Goal: Task Accomplishment & Management: Manage account settings

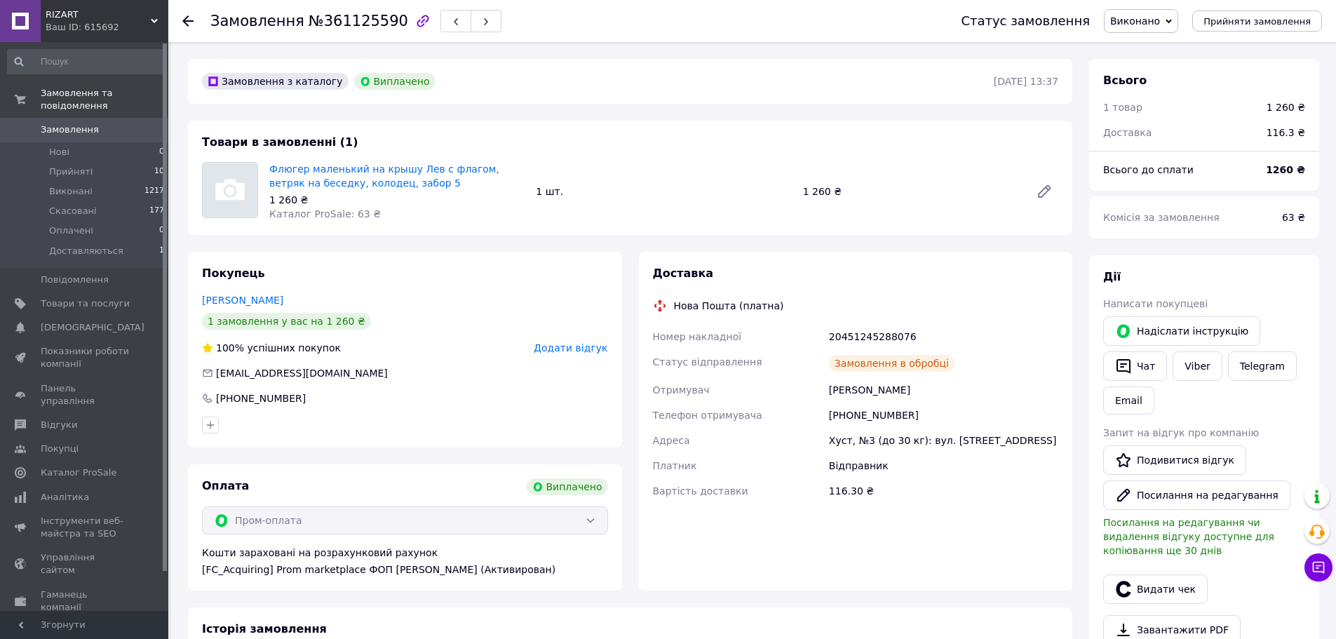
scroll to position [45, 0]
click at [340, 177] on link "Флюгер маленький на крышу Лев с флагом, ветряк на беседку, колодец, забор 5" at bounding box center [384, 175] width 230 height 25
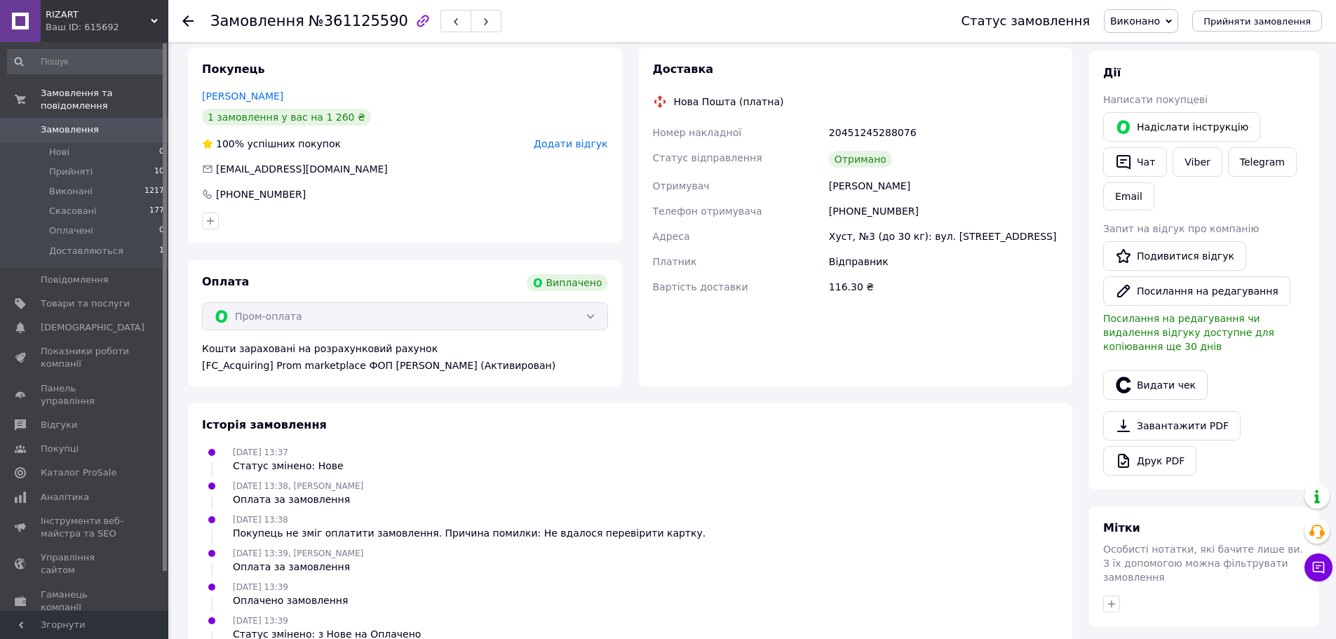
scroll to position [181, 0]
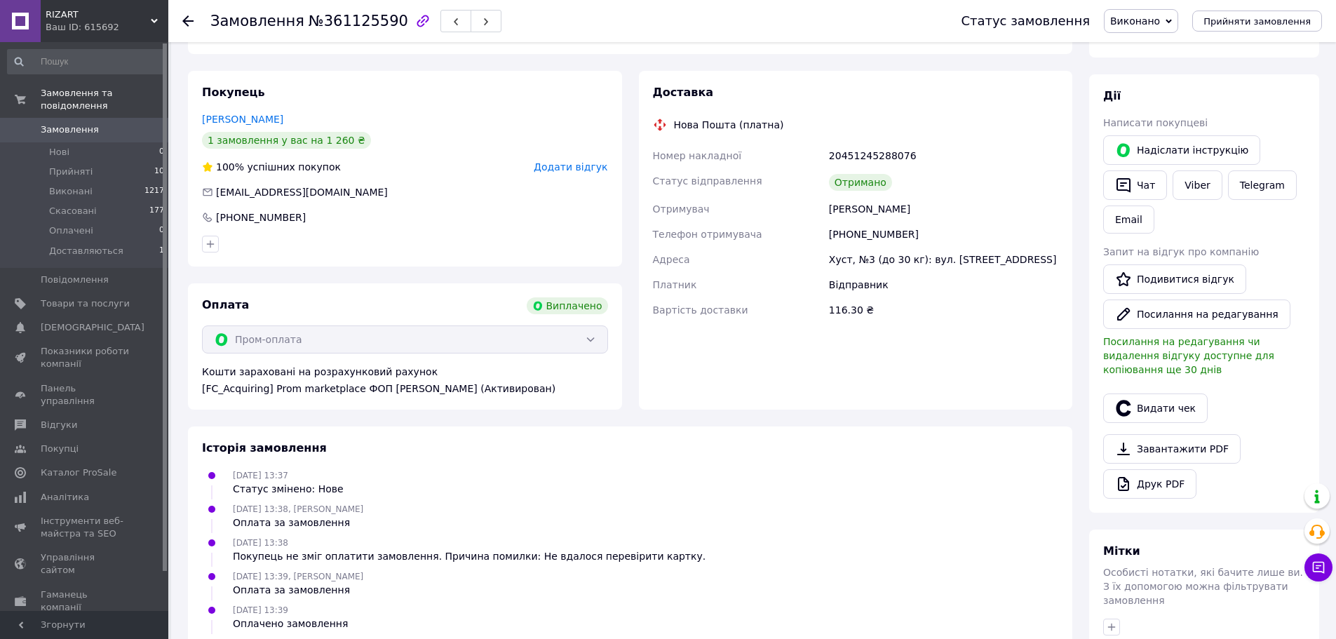
click at [415, 392] on div "[FC_Acquiring] Prom marketplace ФОП [PERSON_NAME] (Активирован)" at bounding box center [405, 389] width 406 height 14
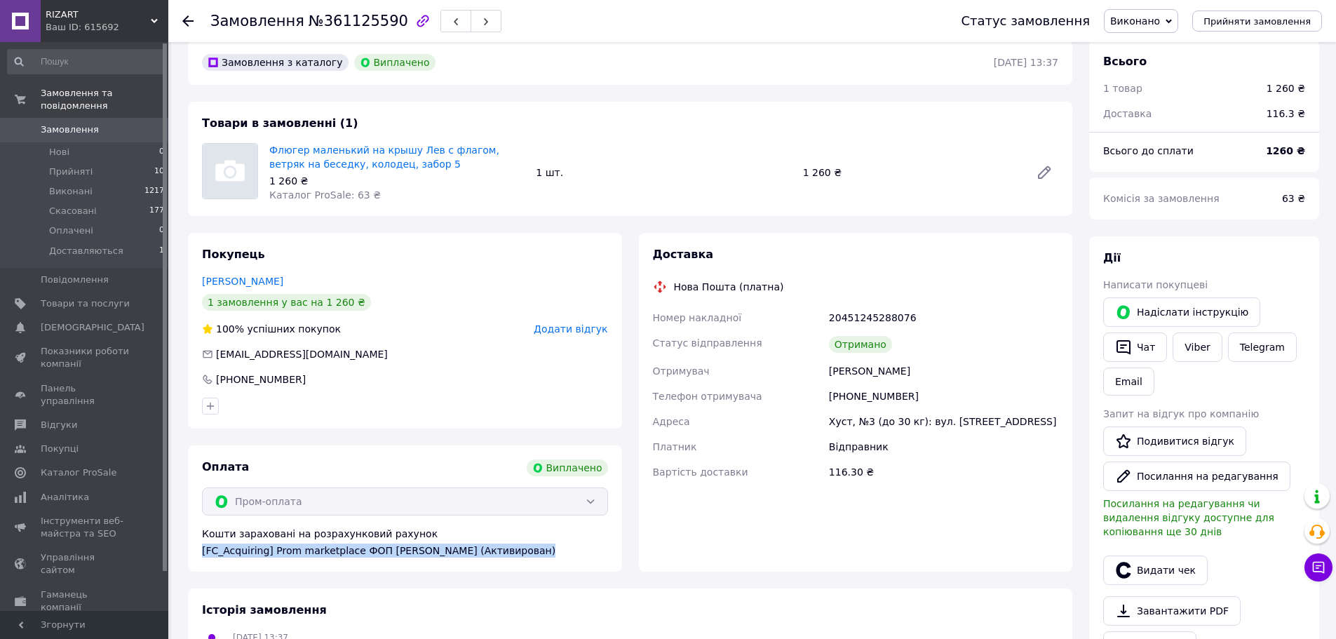
scroll to position [0, 0]
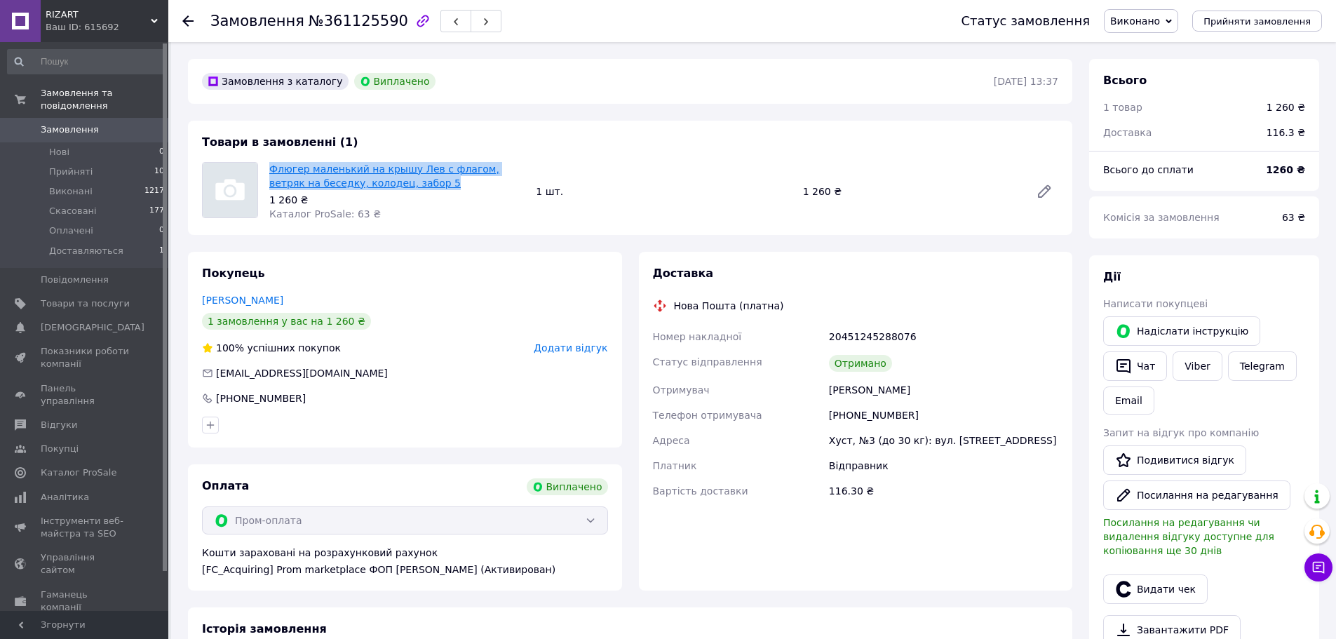
drag, startPoint x: 415, startPoint y: 185, endPoint x: 271, endPoint y: 163, distance: 145.3
click at [271, 163] on span "Флюгер маленький на крышу Лев с флагом, ветряк на беседку, колодец, забор 5" at bounding box center [396, 176] width 255 height 28
copy link "Флюгер маленький на крышу Лев с флагом, ветряк на беседку, колодец, забор 5"
click at [481, 228] on div "Товари в замовленні (1) Флюгер маленький на крышу Лев с флагом, ветряк на бесед…" at bounding box center [630, 178] width 885 height 114
click at [67, 292] on link "Товари та послуги" at bounding box center [86, 304] width 173 height 24
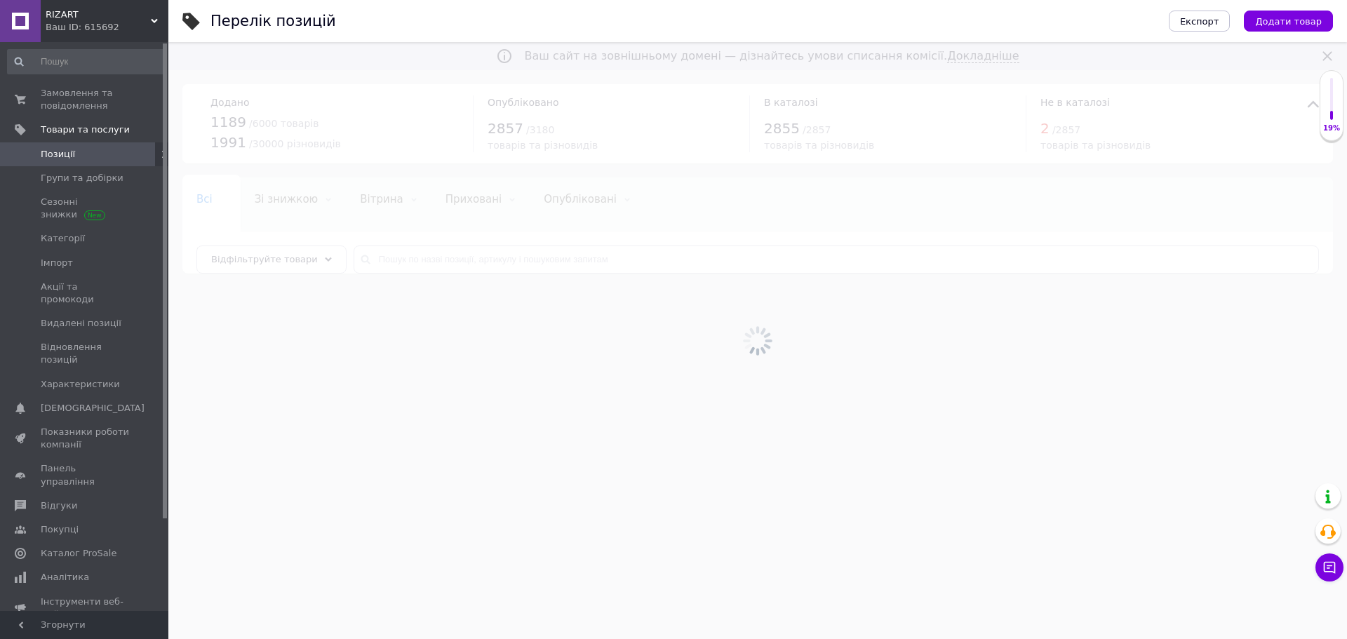
click at [457, 275] on div "Всі 0 Зі знижкою 0 Видалити Редагувати Вітрина 0 Видалити Редагувати Приховані …" at bounding box center [757, 233] width 1151 height 116
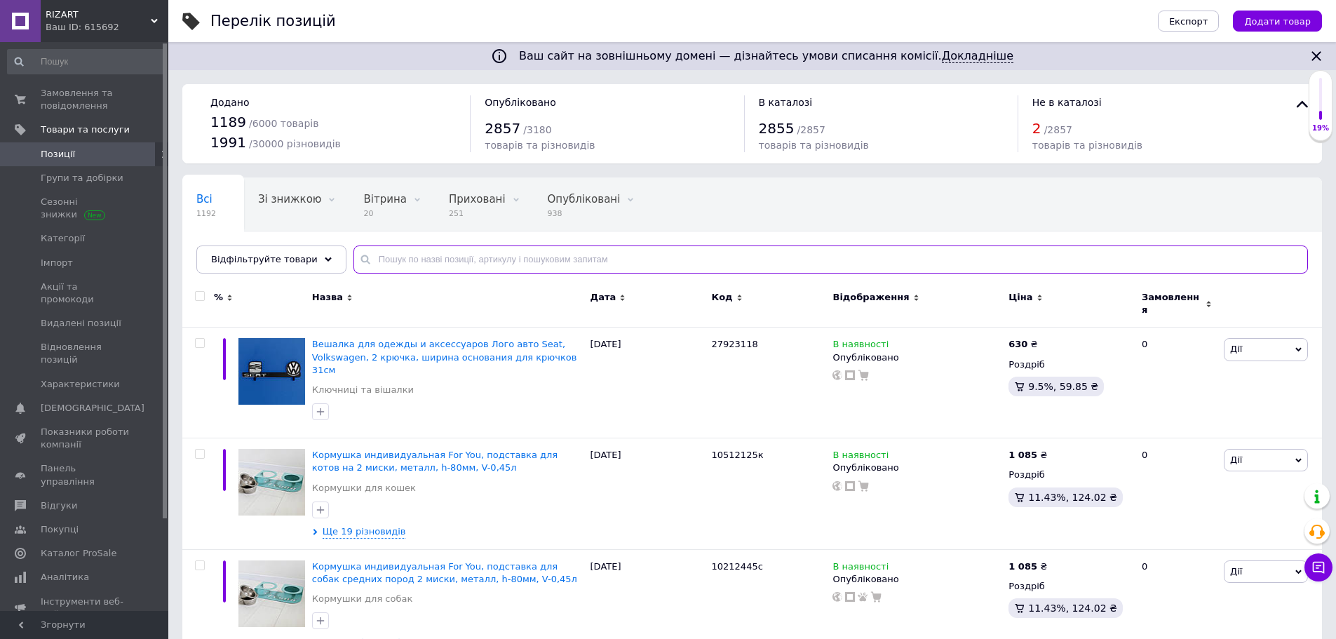
click at [432, 250] on input "text" at bounding box center [831, 260] width 955 height 28
paste input "Флюгер маленький на крышу Лев с флагом, ветряк на беседку, колодец, забор 5"
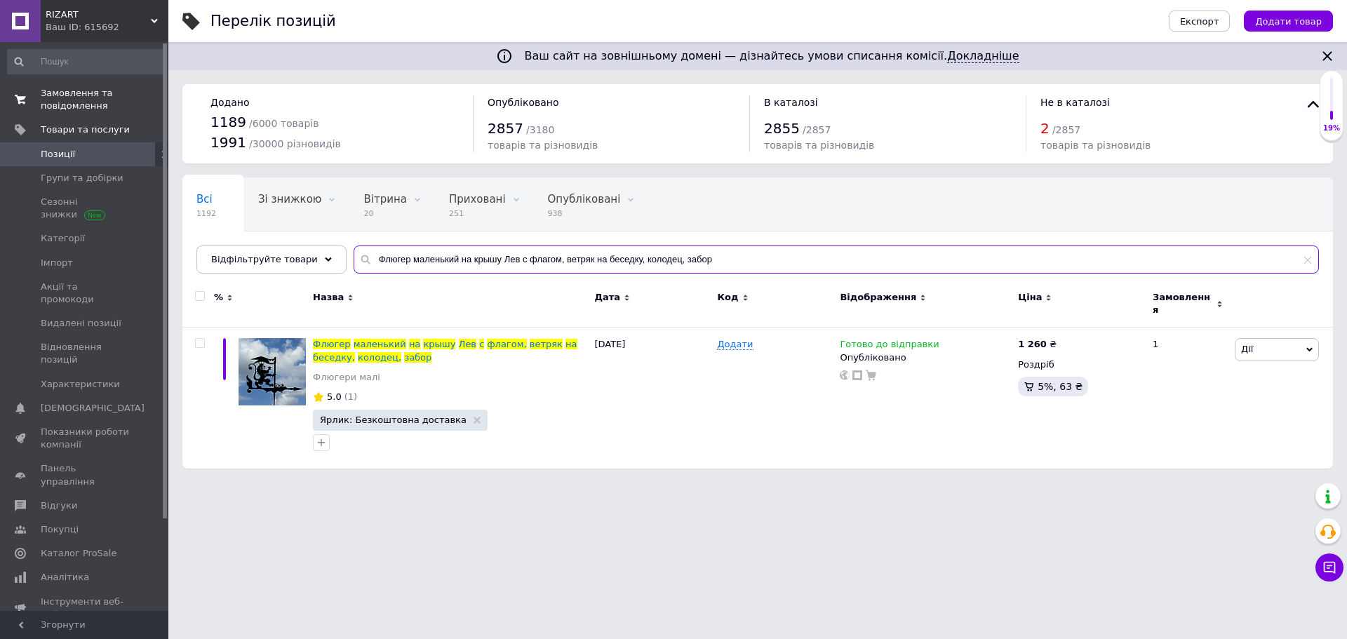
type input "Флюгер маленький на крышу Лев с флагом, ветряк на беседку, колодец, забор"
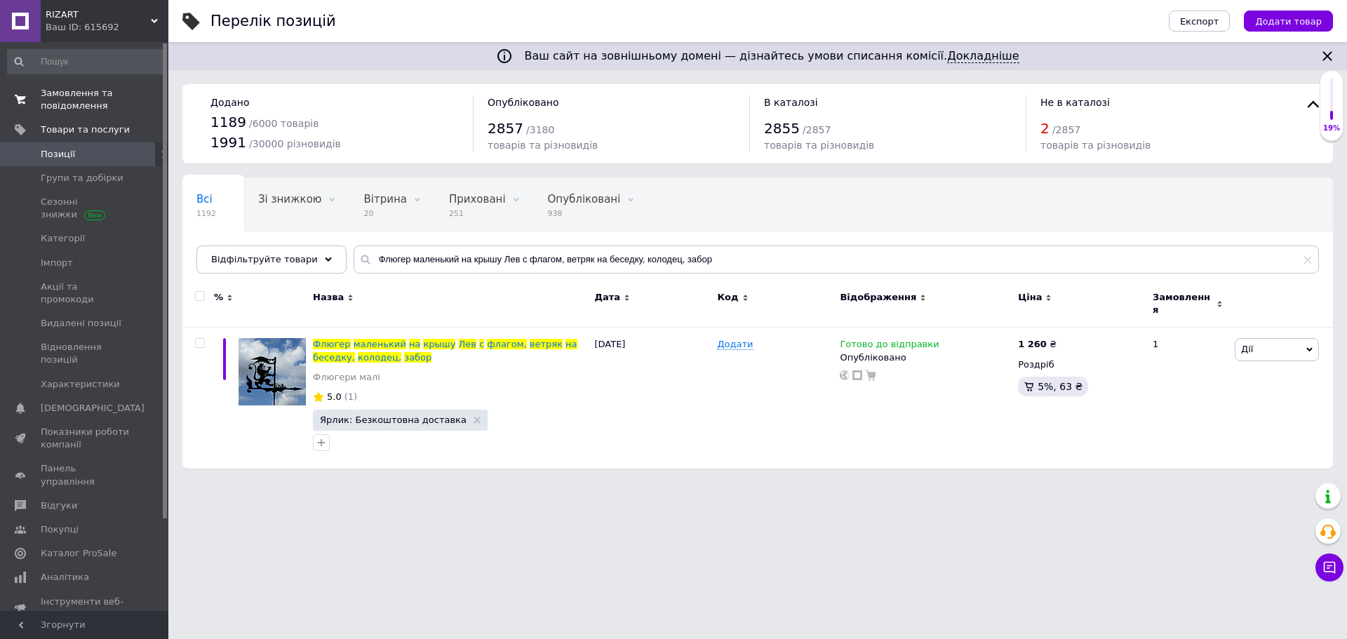
click at [87, 107] on span "Замовлення та повідомлення" at bounding box center [85, 99] width 89 height 25
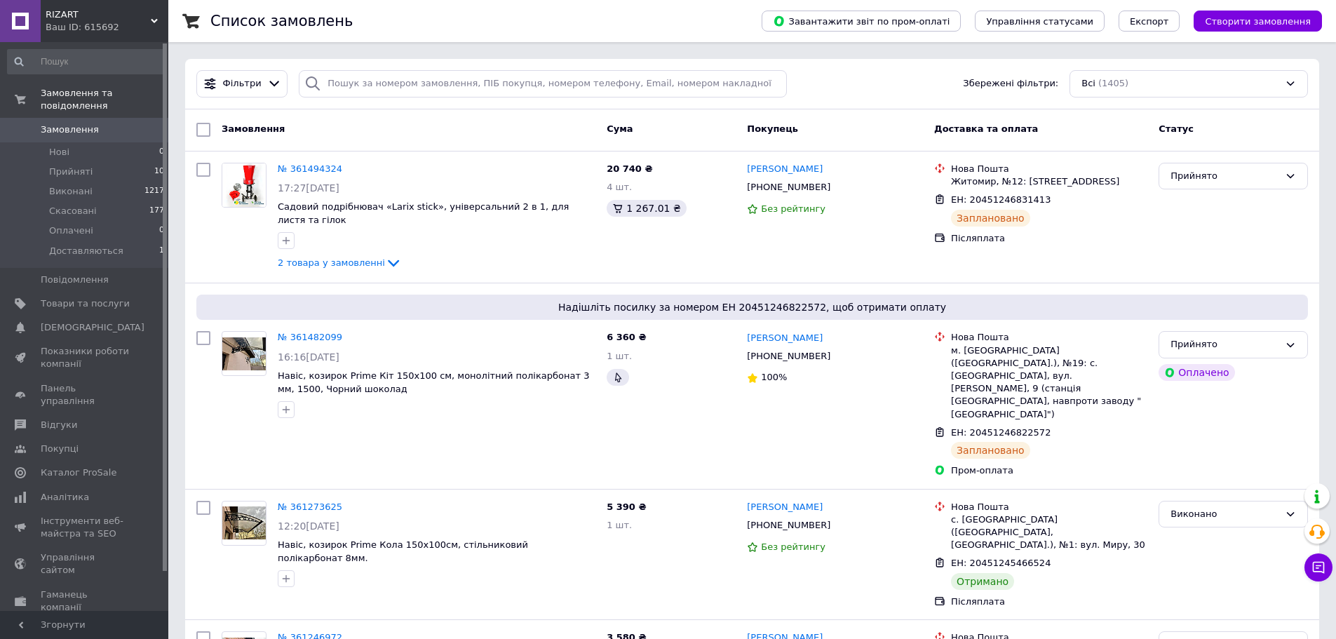
click at [74, 123] on span "Замовлення" at bounding box center [70, 129] width 58 height 13
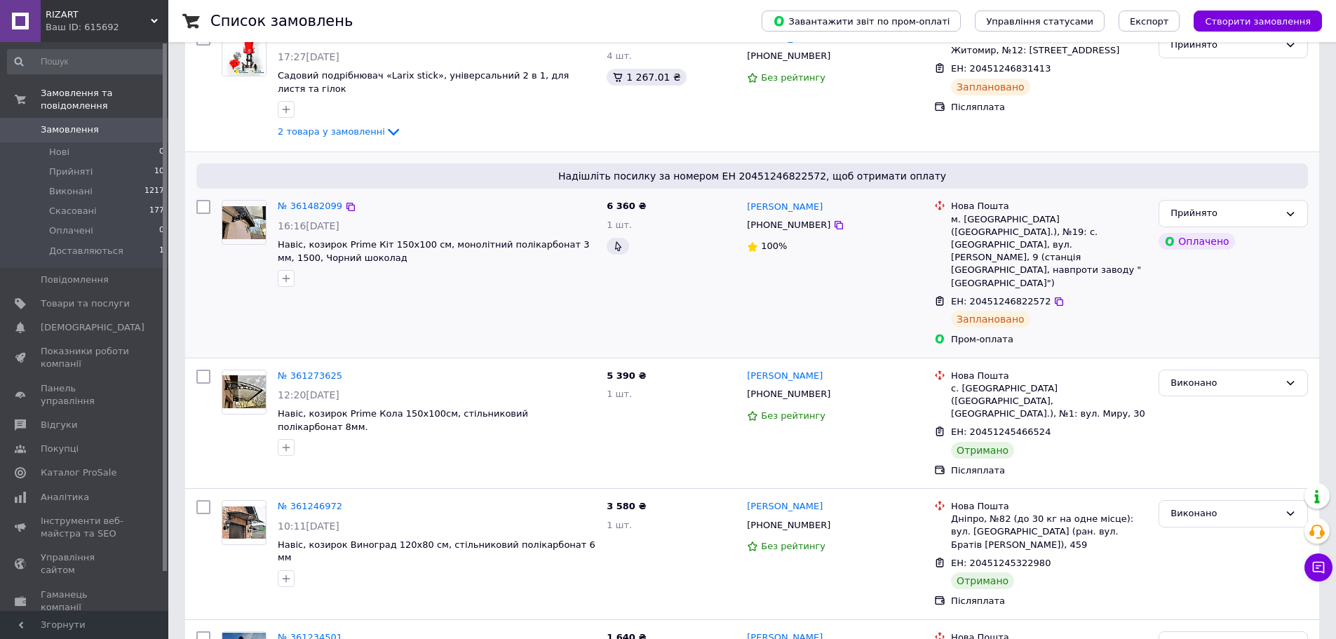
scroll to position [210, 0]
